Goal: Task Accomplishment & Management: Use online tool/utility

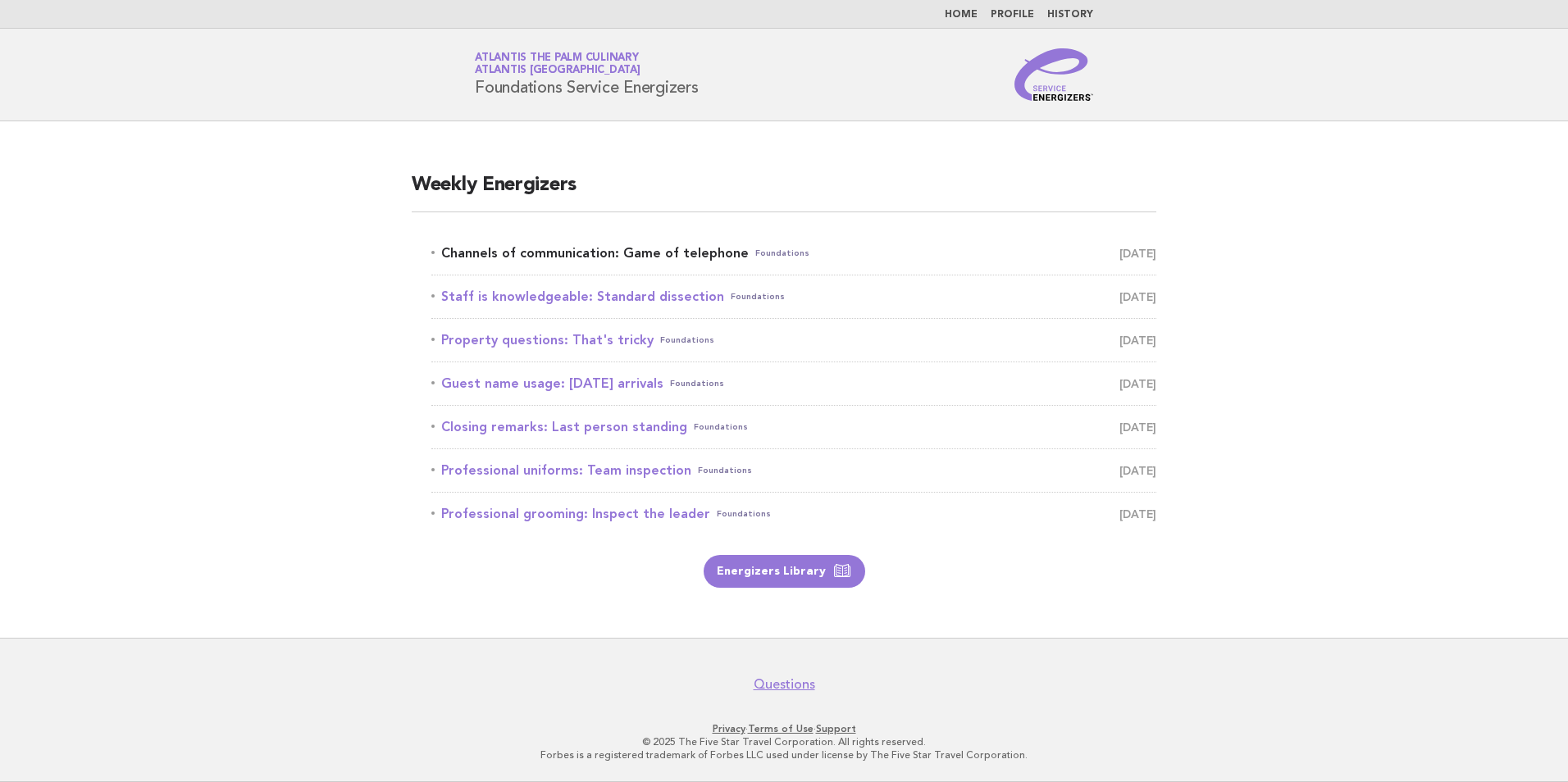
click at [597, 255] on link "Channels of communication: Game of telephone Foundations August 29" at bounding box center [793, 253] width 725 height 23
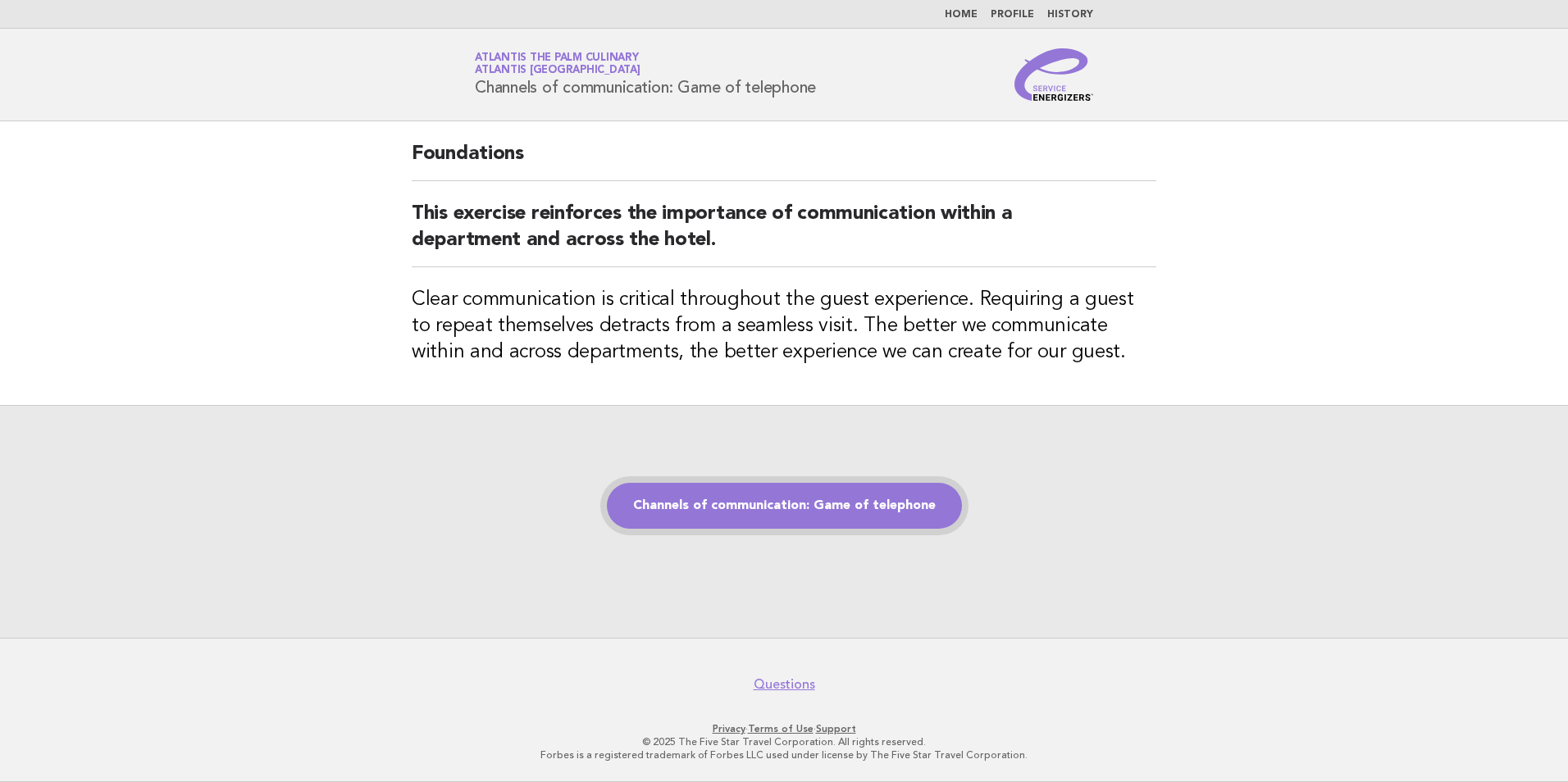
click at [749, 513] on link "Channels of communication: Game of telephone" at bounding box center [784, 506] width 355 height 46
click at [819, 509] on link "Channels of communication: Game of telephone" at bounding box center [784, 506] width 355 height 46
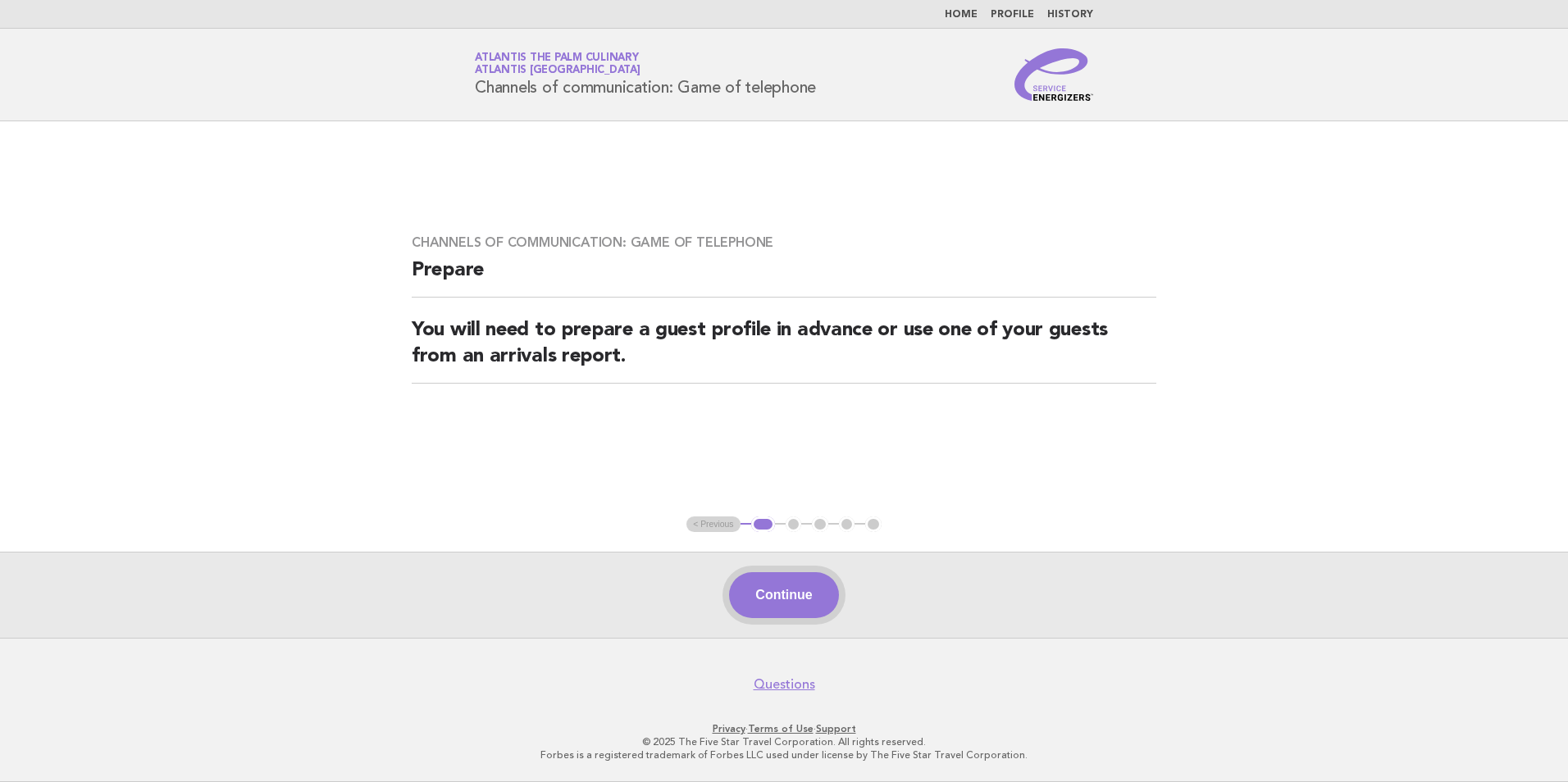
click at [787, 590] on button "Continue" at bounding box center [783, 595] width 109 height 46
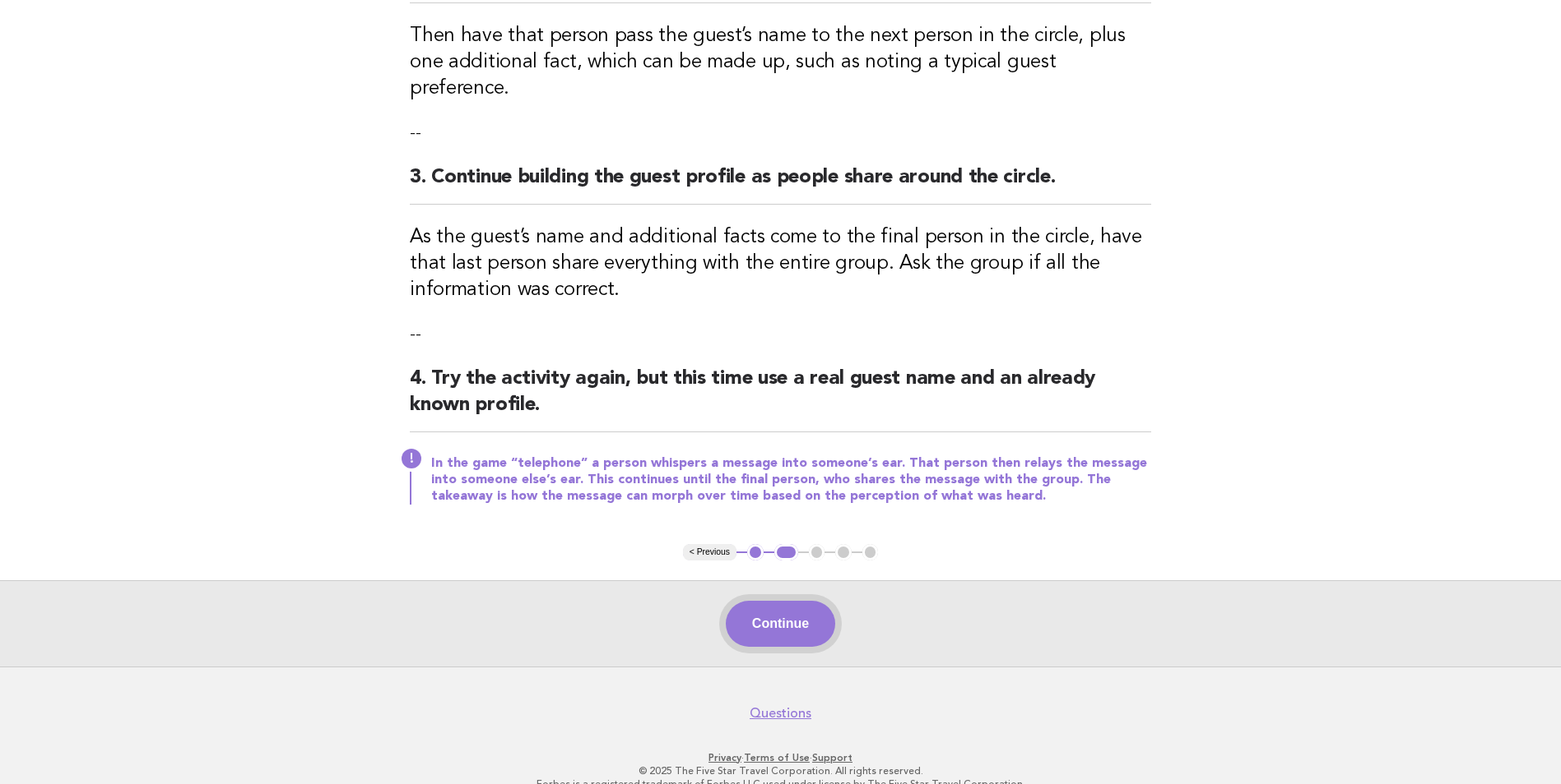
click at [781, 601] on button "Continue" at bounding box center [780, 624] width 109 height 46
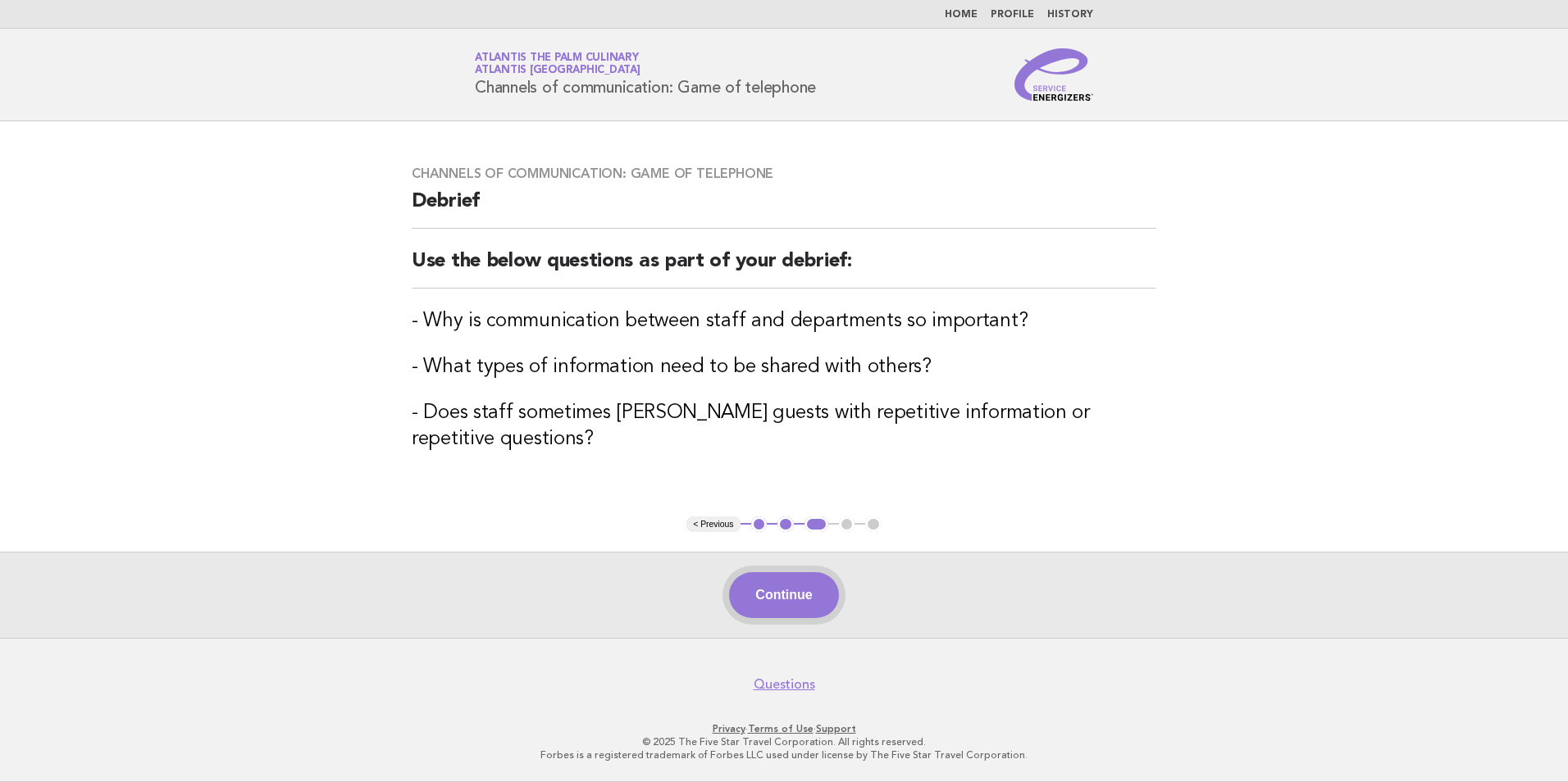
click at [804, 591] on button "Continue" at bounding box center [783, 595] width 109 height 46
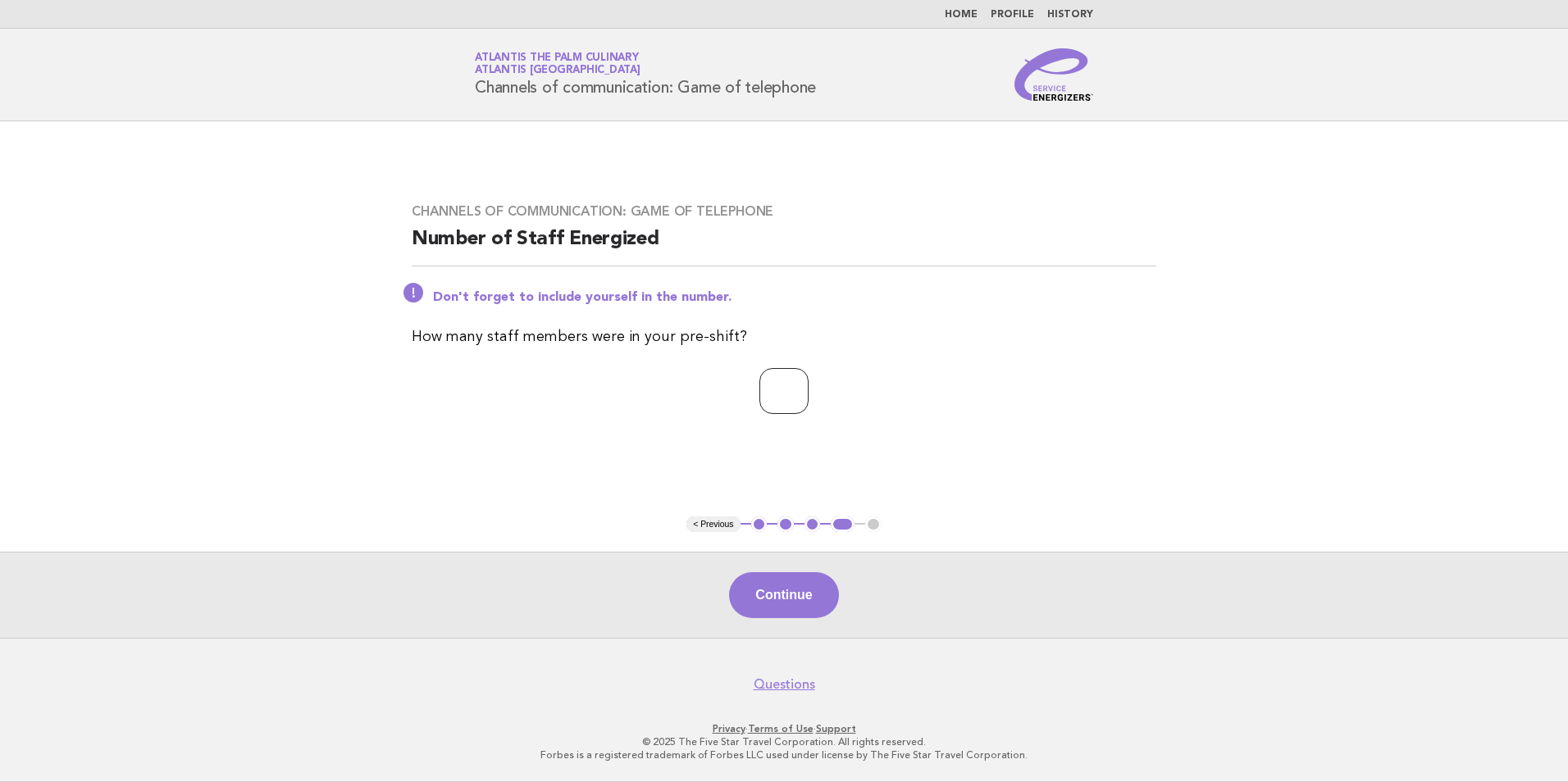
click at [808, 390] on input "*" at bounding box center [784, 391] width 50 height 46
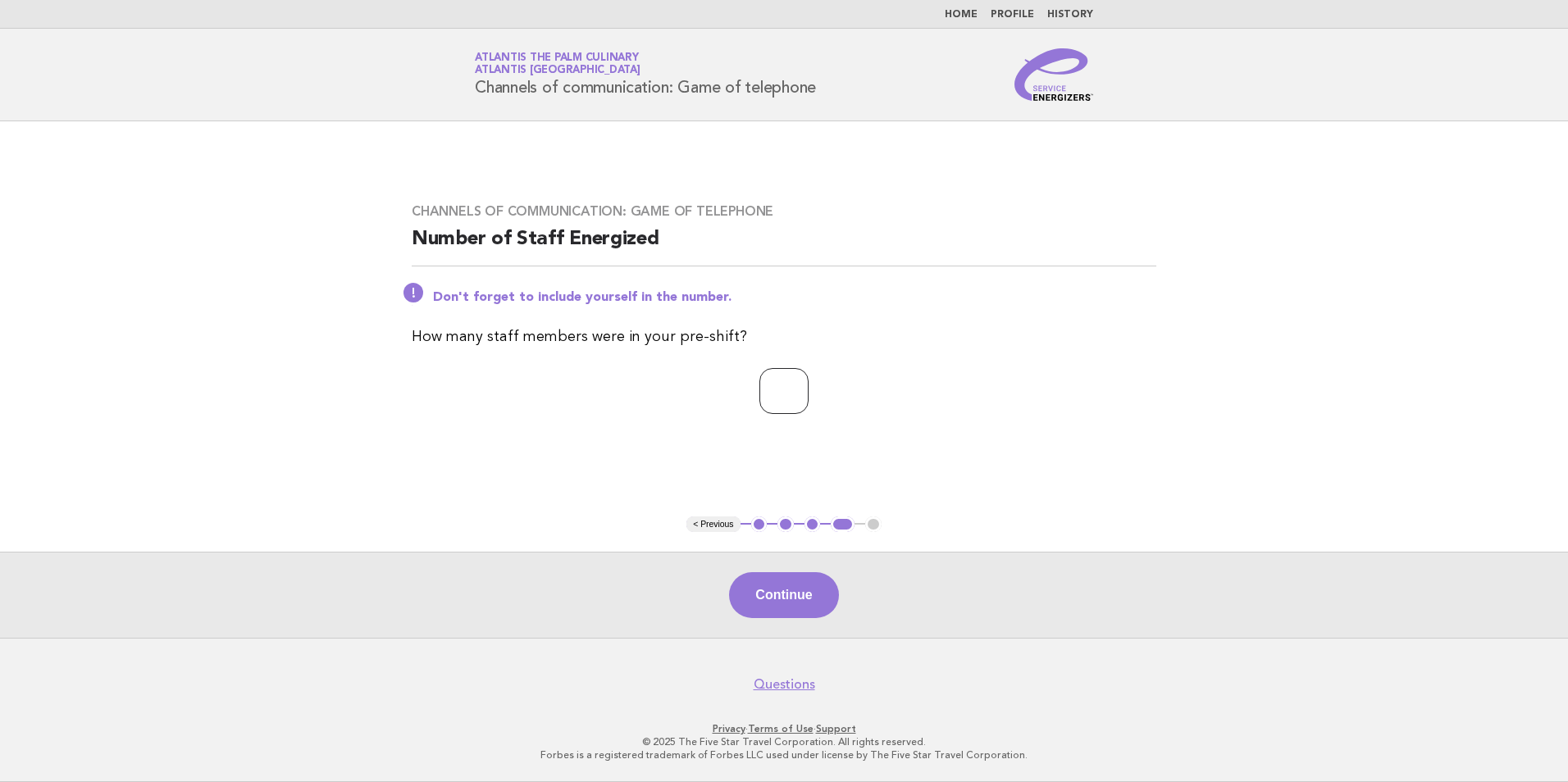
click at [808, 390] on input "*" at bounding box center [784, 391] width 50 height 46
type input "**"
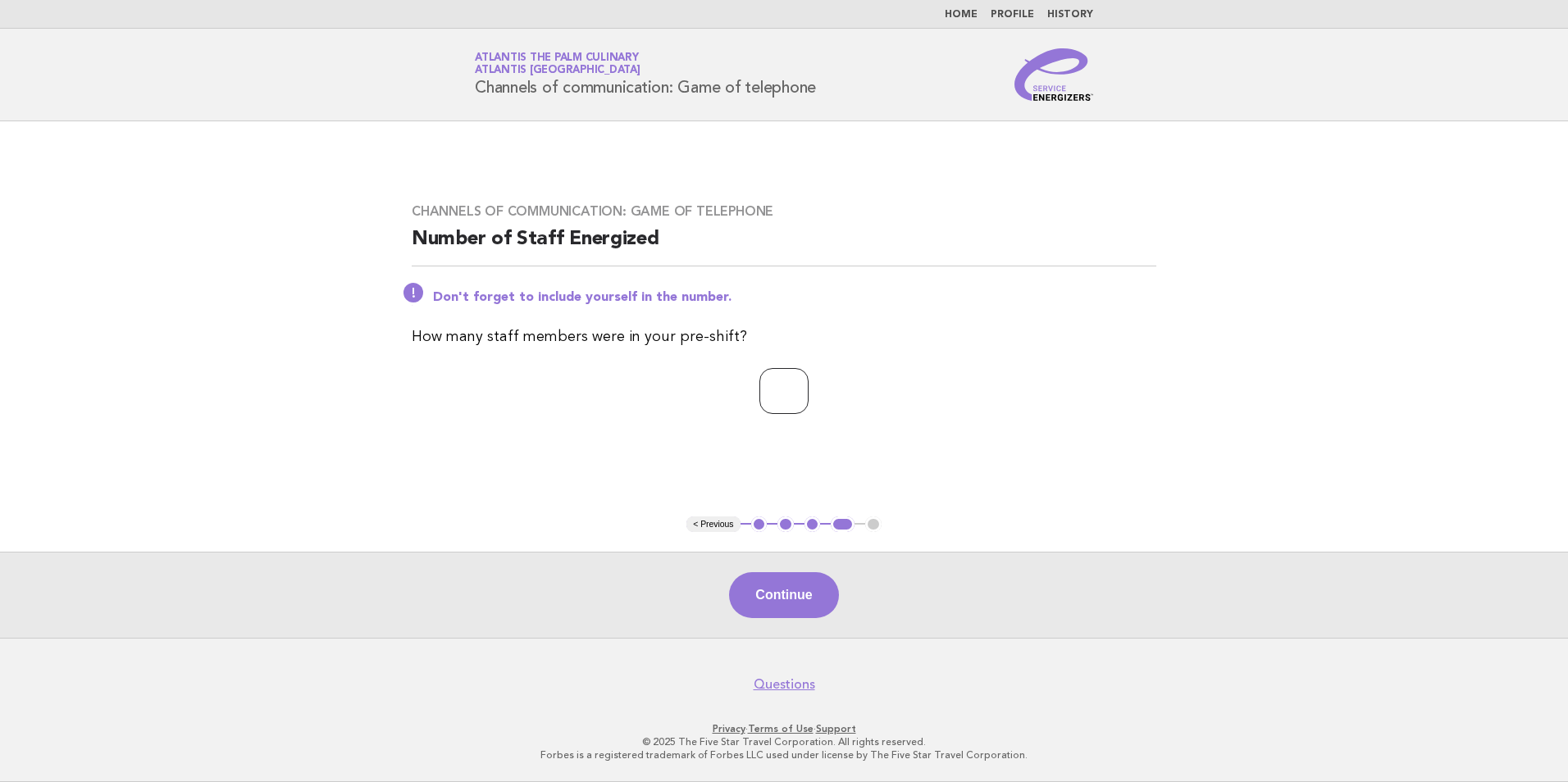
click at [808, 390] on input "**" at bounding box center [784, 391] width 50 height 46
click at [799, 596] on button "Continue" at bounding box center [783, 595] width 109 height 46
